Goal: Navigation & Orientation: Find specific page/section

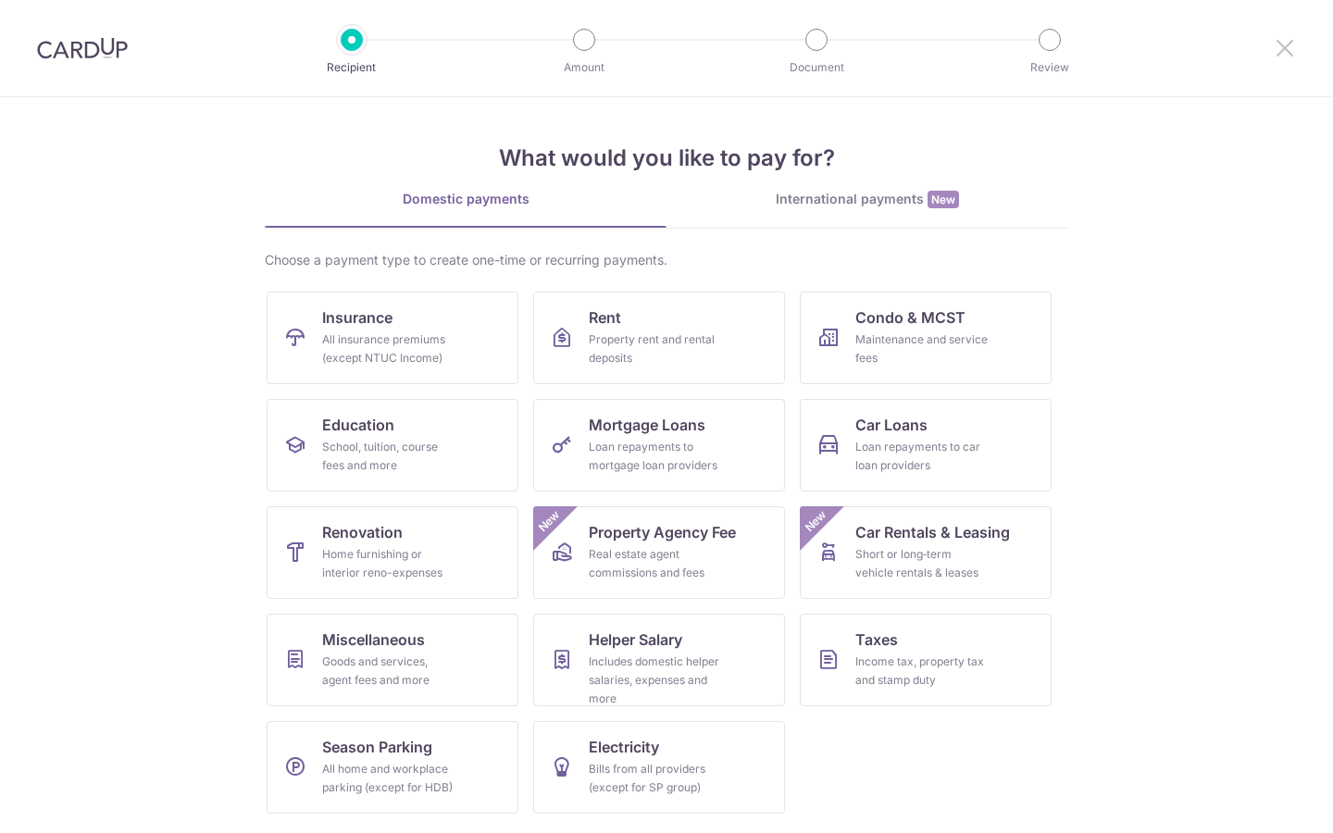
click at [1280, 44] on icon at bounding box center [1285, 47] width 22 height 23
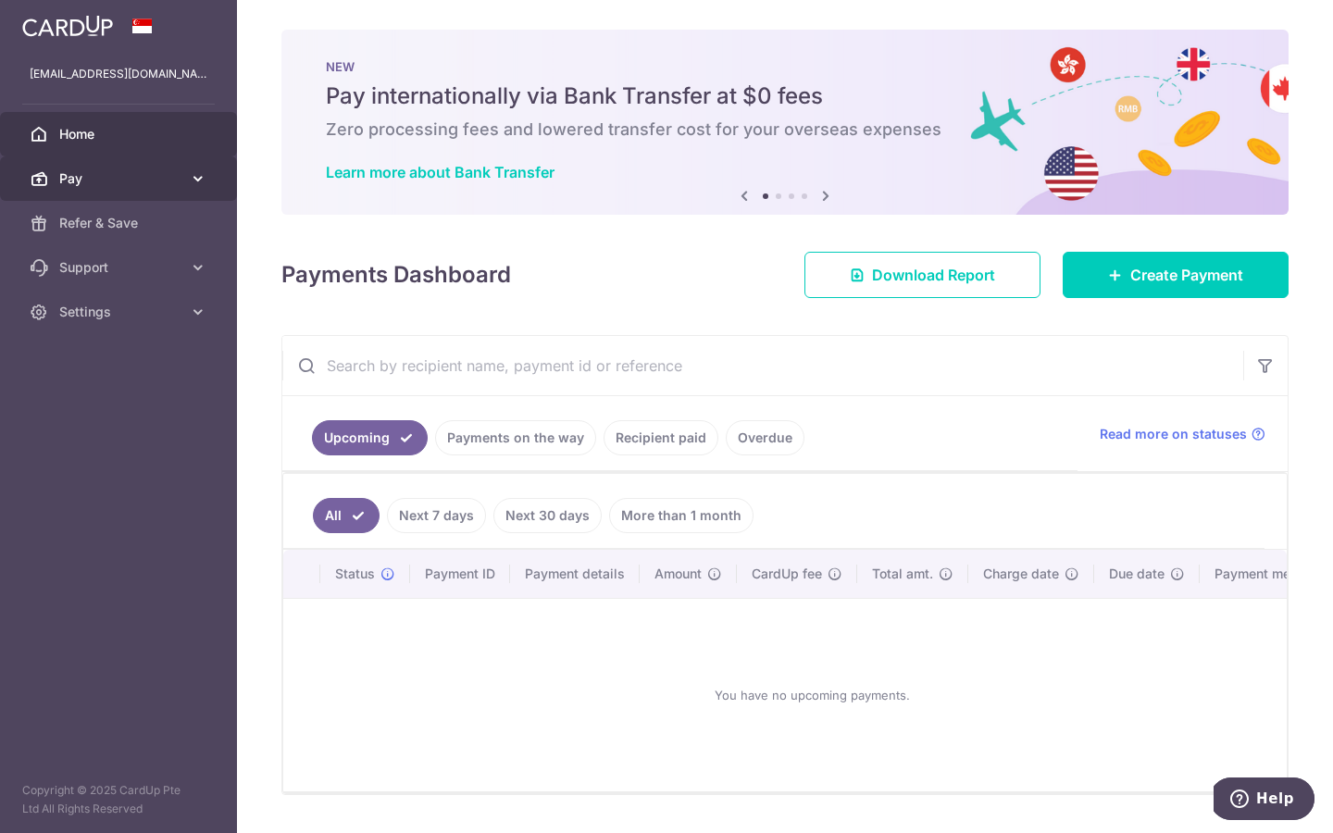
click at [200, 176] on icon at bounding box center [198, 178] width 19 height 19
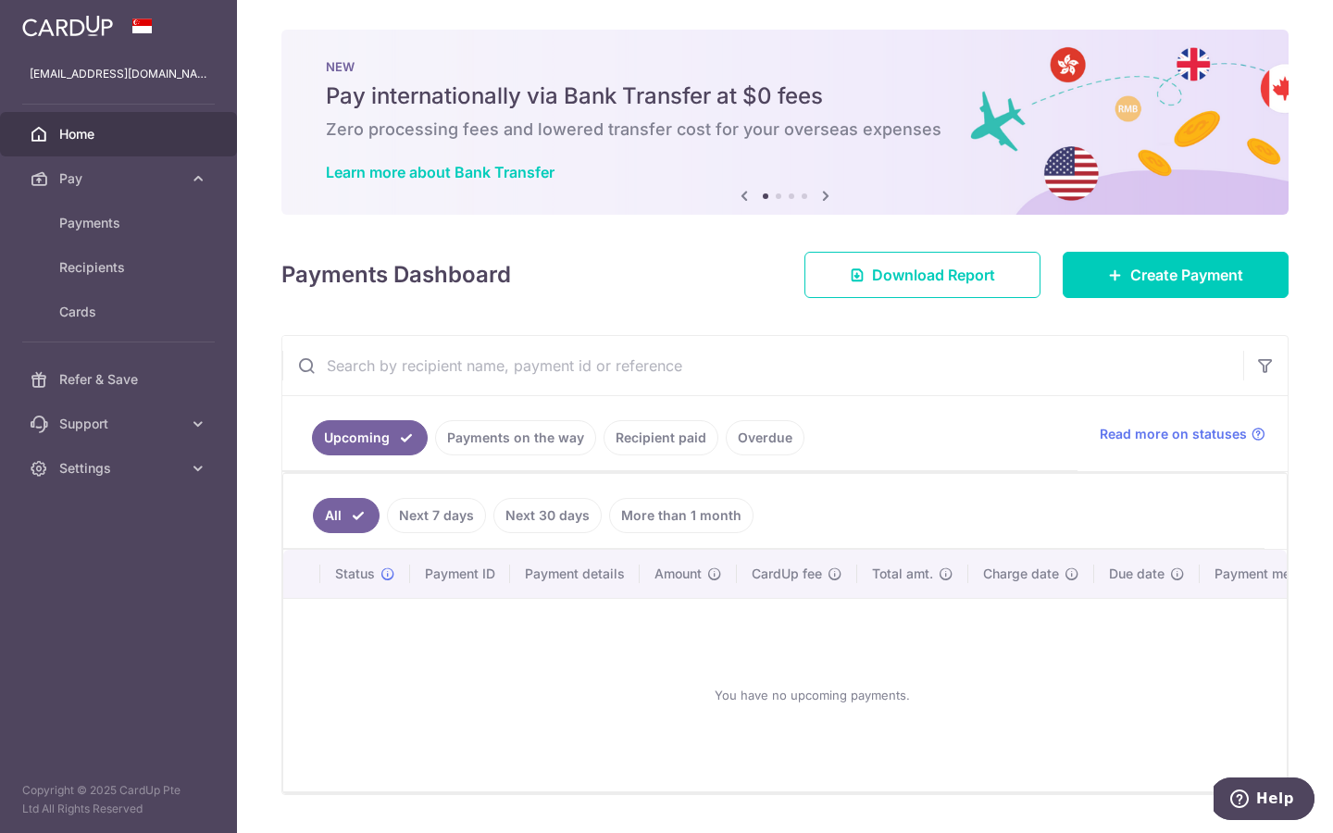
click at [519, 457] on ul "Upcoming Payments on the way Recipient paid Overdue" at bounding box center [679, 433] width 795 height 75
click at [511, 434] on link "Payments on the way" at bounding box center [515, 437] width 161 height 35
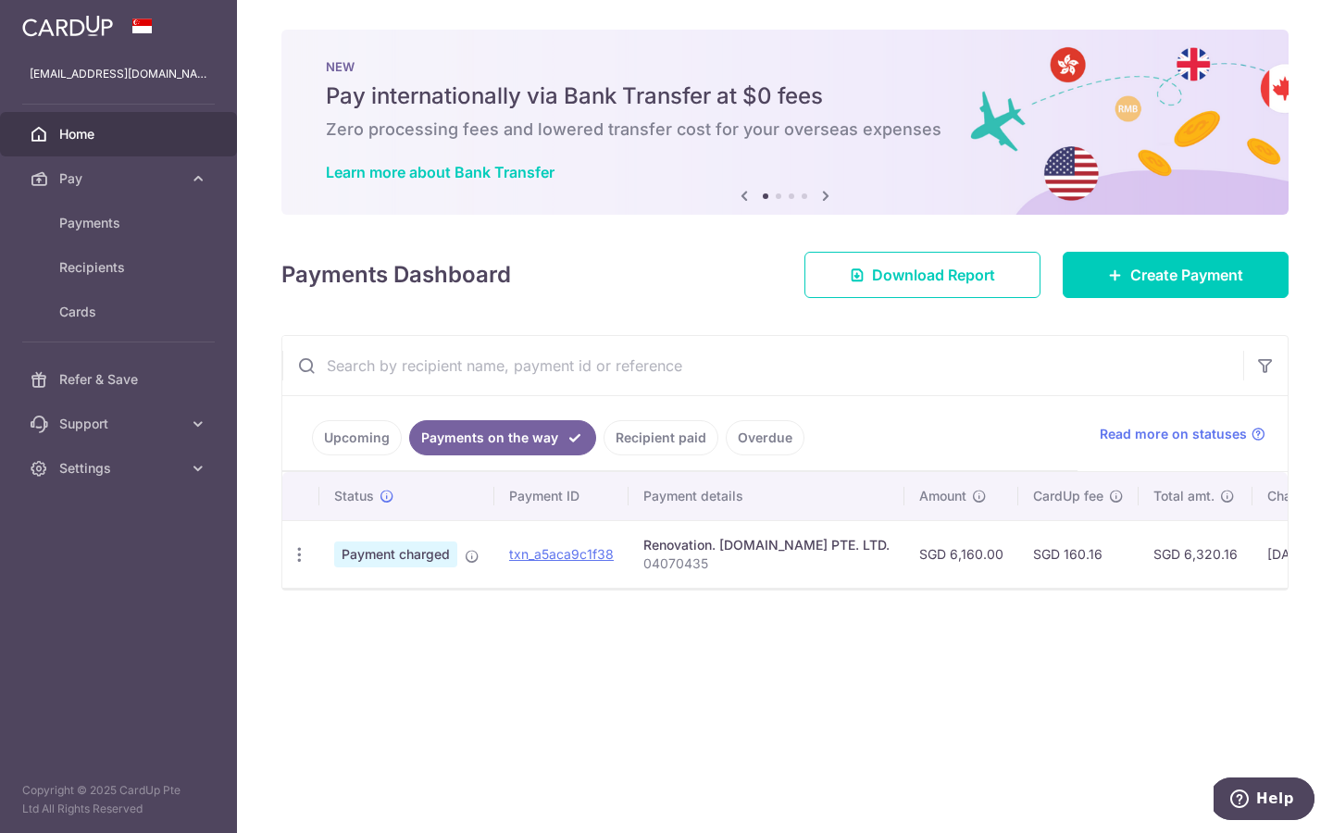
click at [657, 414] on ul "Upcoming Payments on the way Recipient paid Overdue" at bounding box center [679, 433] width 795 height 75
click at [653, 444] on link "Recipient paid" at bounding box center [661, 437] width 115 height 35
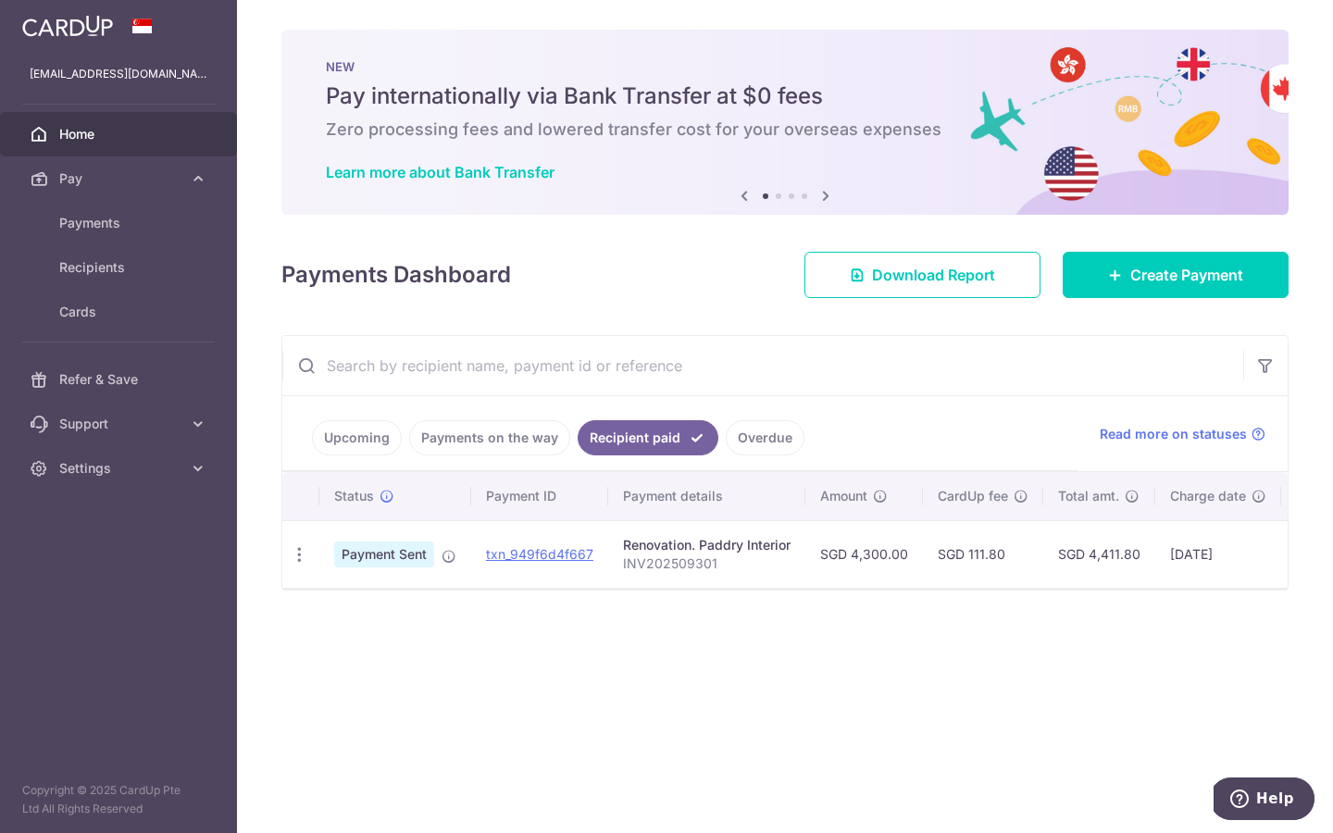
click at [752, 437] on link "Overdue" at bounding box center [765, 437] width 79 height 35
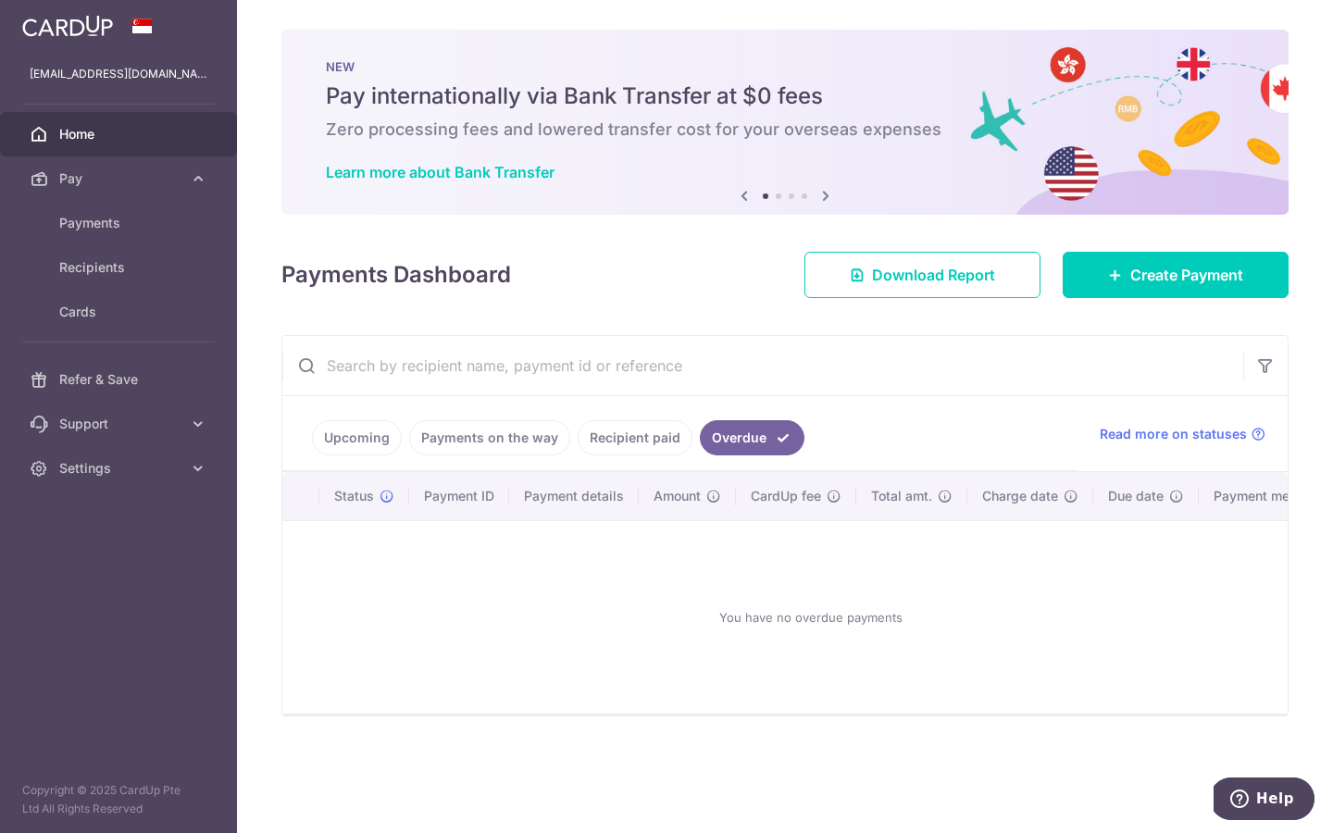
click at [669, 444] on link "Recipient paid" at bounding box center [635, 437] width 115 height 35
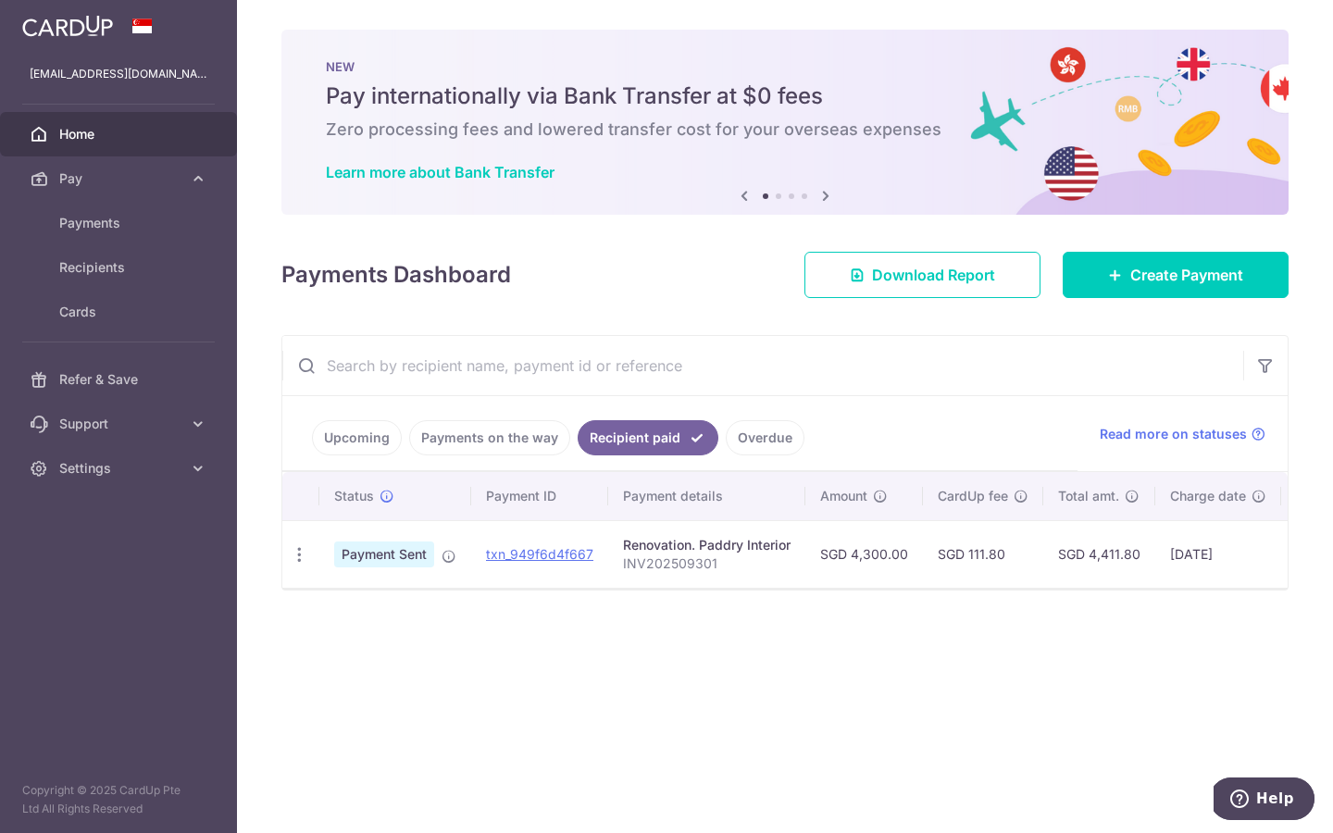
click at [469, 442] on link "Payments on the way" at bounding box center [489, 437] width 161 height 35
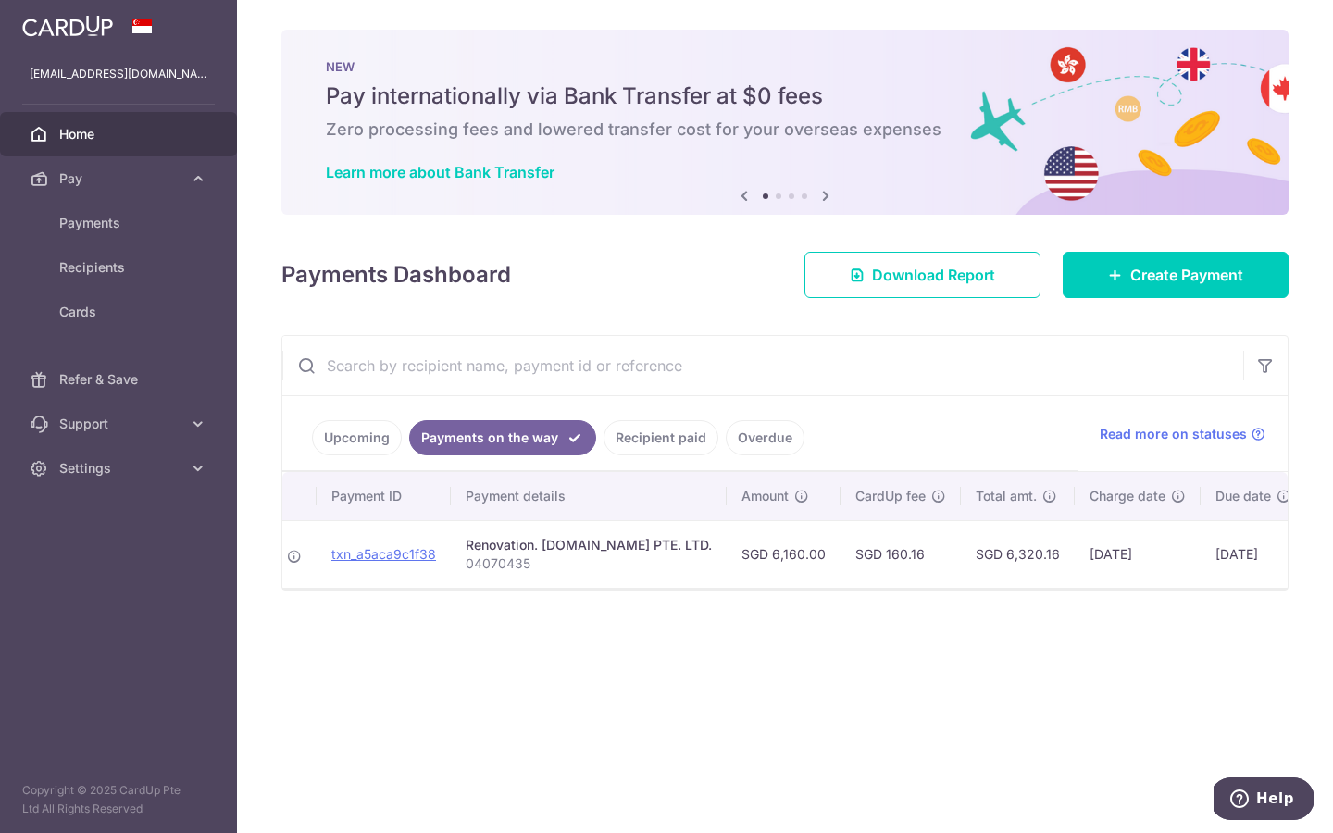
scroll to position [0, 303]
